Goal: Information Seeking & Learning: Learn about a topic

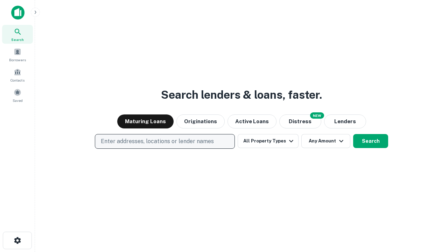
click at [165, 142] on p "Enter addresses, locations or lender names" at bounding box center [157, 141] width 113 height 8
type input "**********"
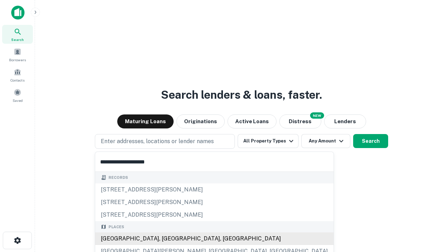
click at [167, 239] on div "[GEOGRAPHIC_DATA], [GEOGRAPHIC_DATA], [GEOGRAPHIC_DATA]" at bounding box center [214, 239] width 239 height 13
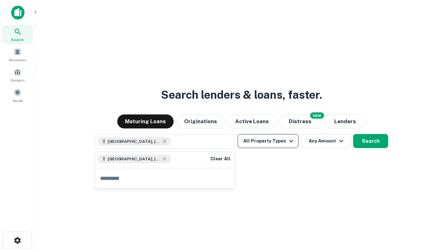
click at [268, 141] on button "All Property Types" at bounding box center [268, 141] width 61 height 14
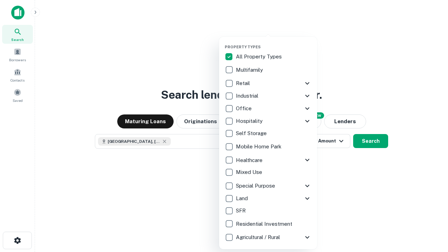
click at [274, 42] on button "button" at bounding box center [274, 42] width 98 height 0
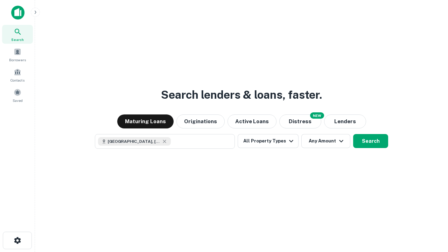
scroll to position [11, 0]
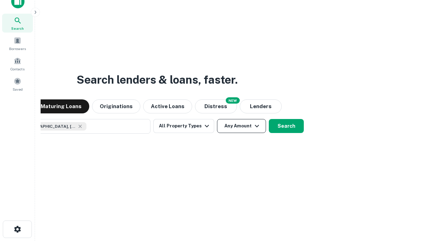
click at [217, 119] on button "Any Amount" at bounding box center [241, 126] width 49 height 14
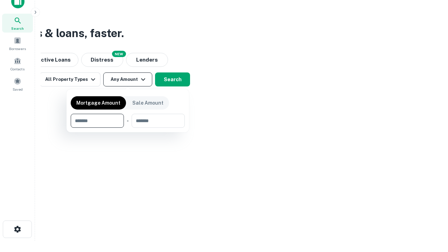
type input "*******"
click at [128, 128] on button "button" at bounding box center [128, 128] width 114 height 0
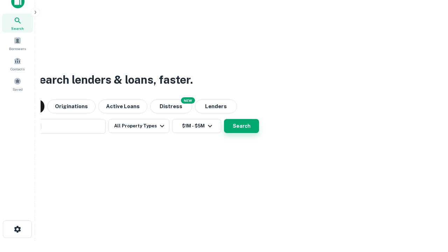
click at [224, 119] on button "Search" at bounding box center [241, 126] width 35 height 14
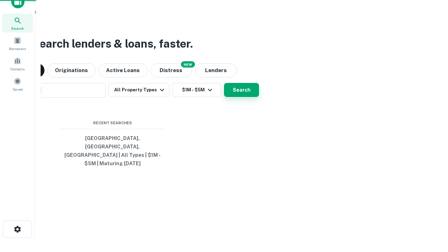
scroll to position [23, 198]
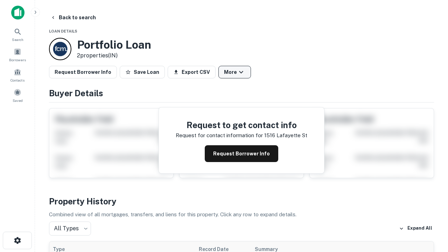
click at [235, 72] on button "More" at bounding box center [235, 72] width 33 height 13
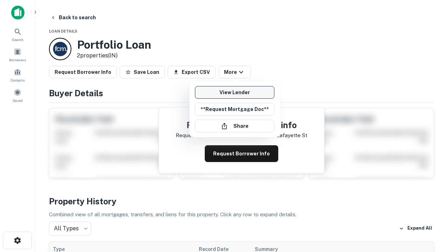
click at [235, 92] on link "View Lender" at bounding box center [235, 92] width 80 height 13
